Goal: Obtain resource: Download file/media

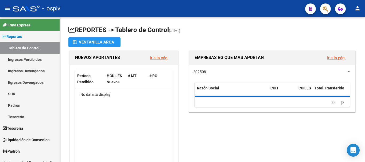
click at [324, 9] on icon "button" at bounding box center [324, 9] width 5 height 6
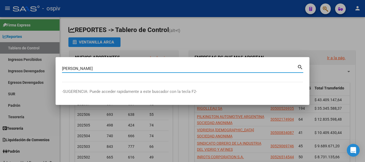
type input "[PERSON_NAME]"
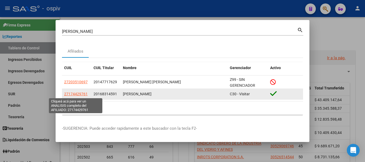
click at [80, 95] on span "27174429761" at bounding box center [75, 94] width 23 height 4
copy span "9"
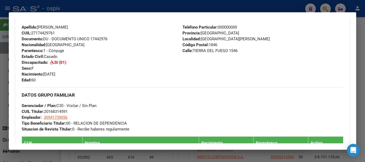
scroll to position [214, 0]
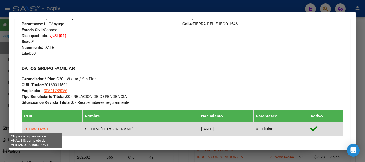
click at [40, 128] on span "20168314591" at bounding box center [36, 129] width 25 height 5
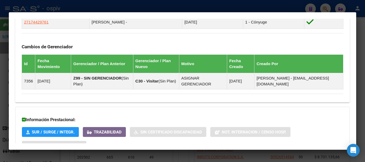
scroll to position [364, 0]
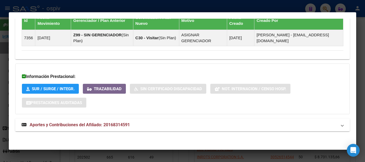
click at [102, 125] on span "Aportes y Contribuciones del Afiliado: 20168314591" at bounding box center [80, 124] width 100 height 5
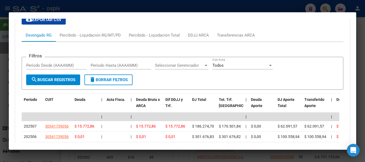
scroll to position [550, 0]
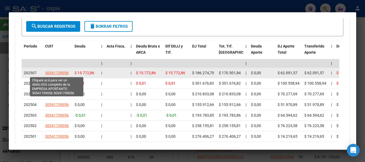
click at [61, 72] on span "30541739056" at bounding box center [56, 73] width 23 height 4
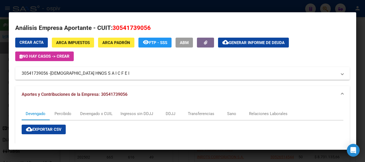
click at [93, 9] on div at bounding box center [182, 81] width 365 height 162
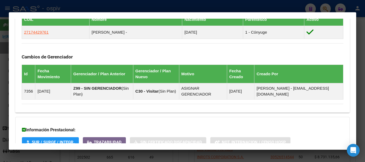
scroll to position [177, 0]
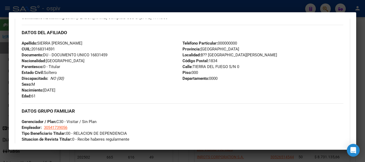
click at [58, 101] on div "Enviar Credencial Digital remove_red_eye Movimientos Sin Certificado Discapacid…" at bounding box center [182, 98] width 321 height 278
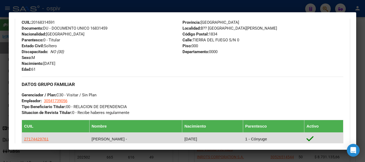
scroll to position [257, 0]
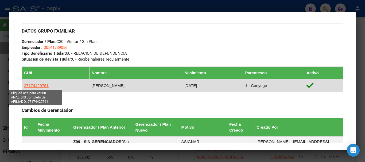
click at [36, 86] on span "27174429761" at bounding box center [36, 85] width 25 height 5
type textarea "27174429761"
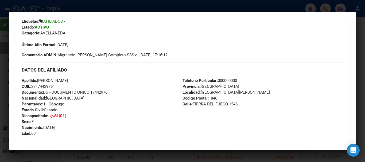
scroll to position [187, 0]
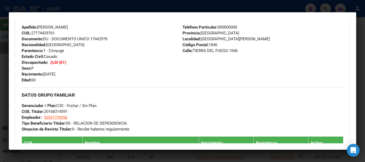
drag, startPoint x: 32, startPoint y: 33, endPoint x: 59, endPoint y: 35, distance: 26.5
click at [59, 35] on div "Apellido: [PERSON_NAME]: 27174429761 Documento: DU - DOCUMENTO UNICO 17442976 N…" at bounding box center [102, 53] width 161 height 59
copy span "27174429761"
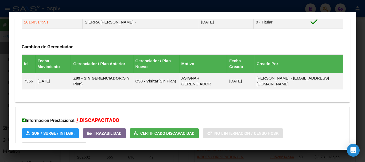
scroll to position [347, 0]
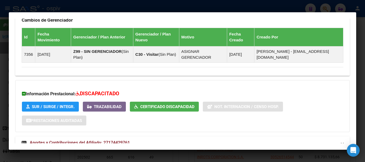
click at [152, 105] on span "Certificado Discapacidad" at bounding box center [167, 106] width 54 height 5
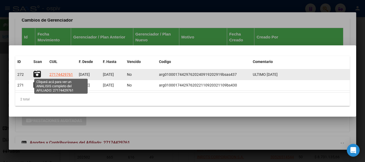
click at [57, 75] on span "27174429761" at bounding box center [60, 74] width 23 height 4
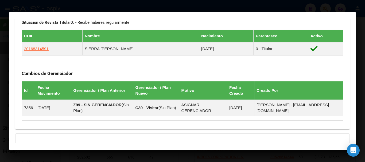
scroll to position [377, 0]
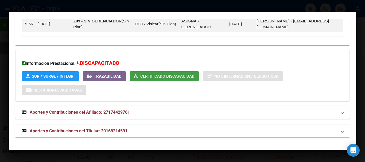
click at [158, 78] on span "Certificado Discapacidad" at bounding box center [167, 76] width 54 height 5
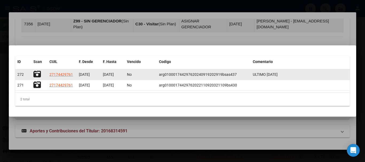
click at [36, 71] on icon at bounding box center [36, 73] width 7 height 7
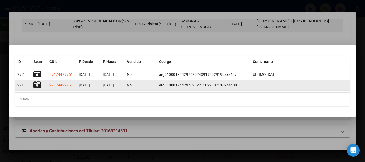
click at [38, 85] on icon at bounding box center [36, 84] width 7 height 7
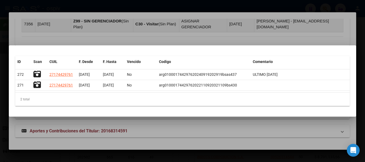
click at [77, 25] on div at bounding box center [182, 81] width 365 height 162
